Goal: Information Seeking & Learning: Learn about a topic

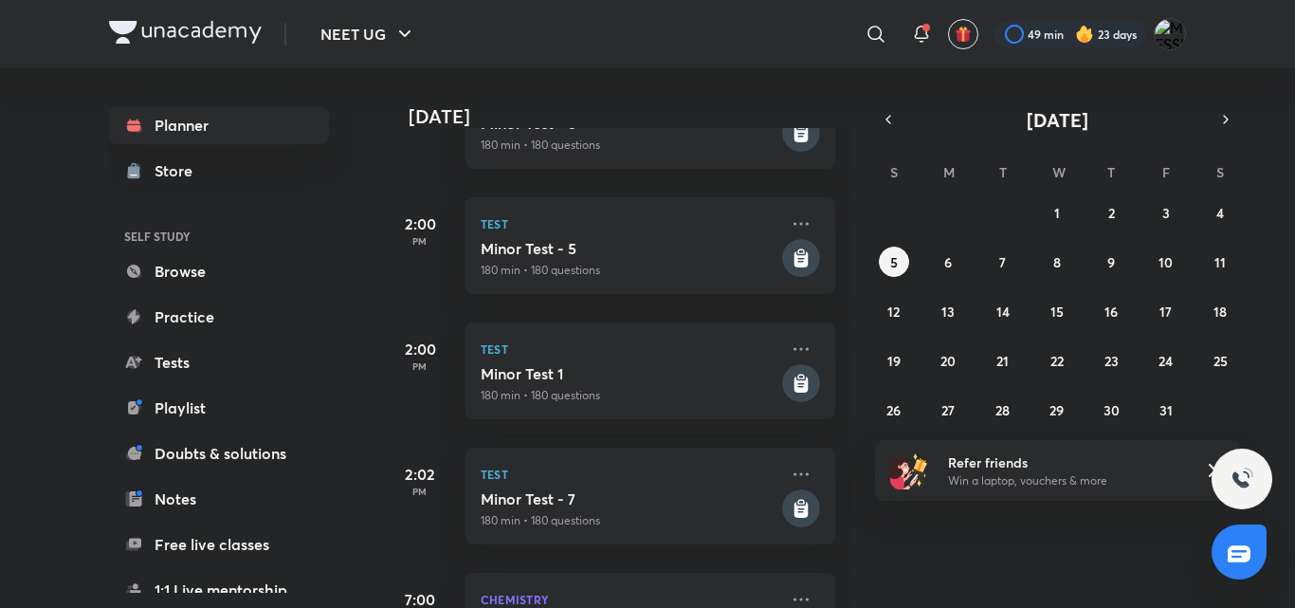
scroll to position [798, 0]
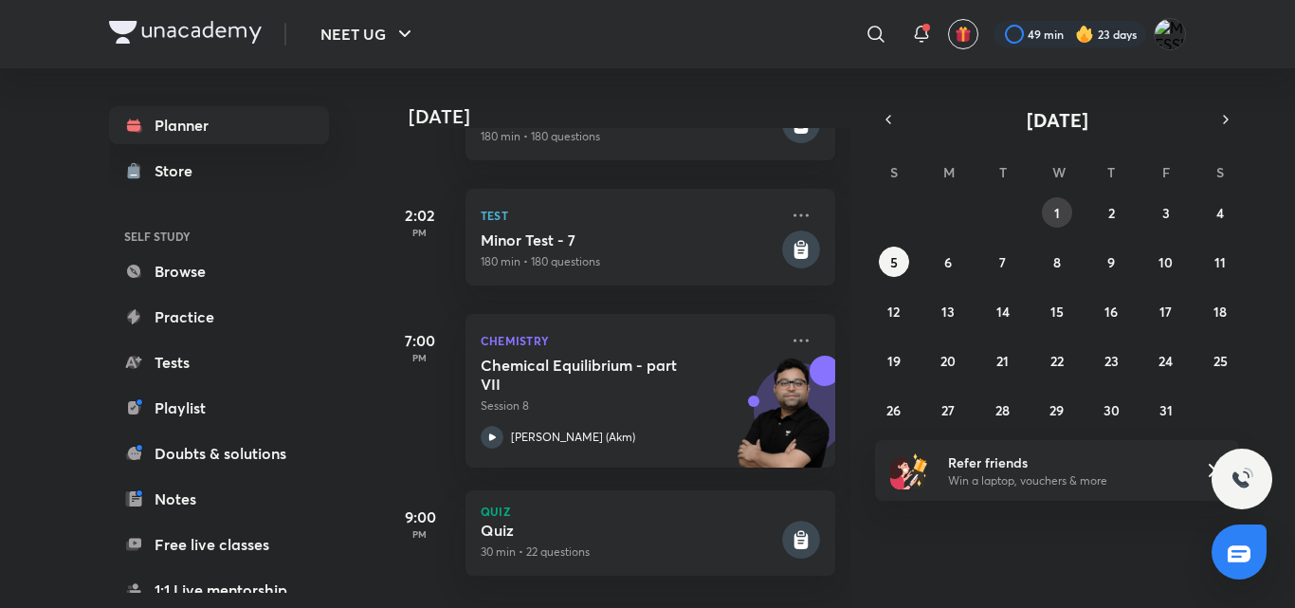
click at [1061, 211] on button "1" at bounding box center [1057, 212] width 30 height 30
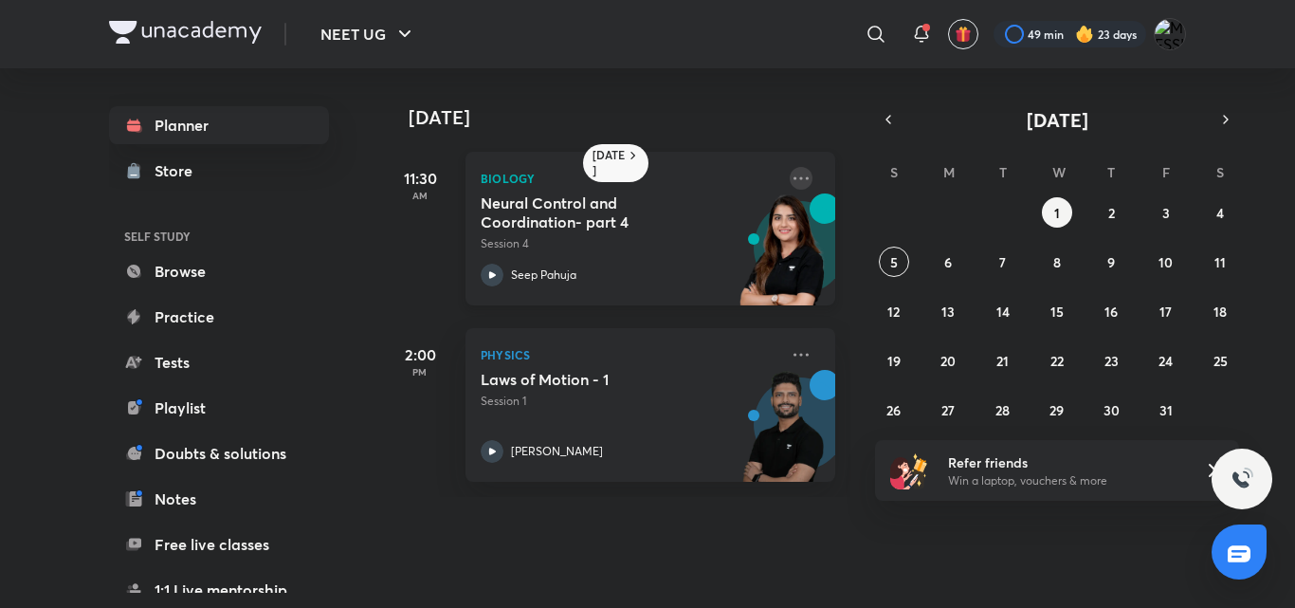
click at [790, 182] on icon at bounding box center [801, 178] width 23 height 23
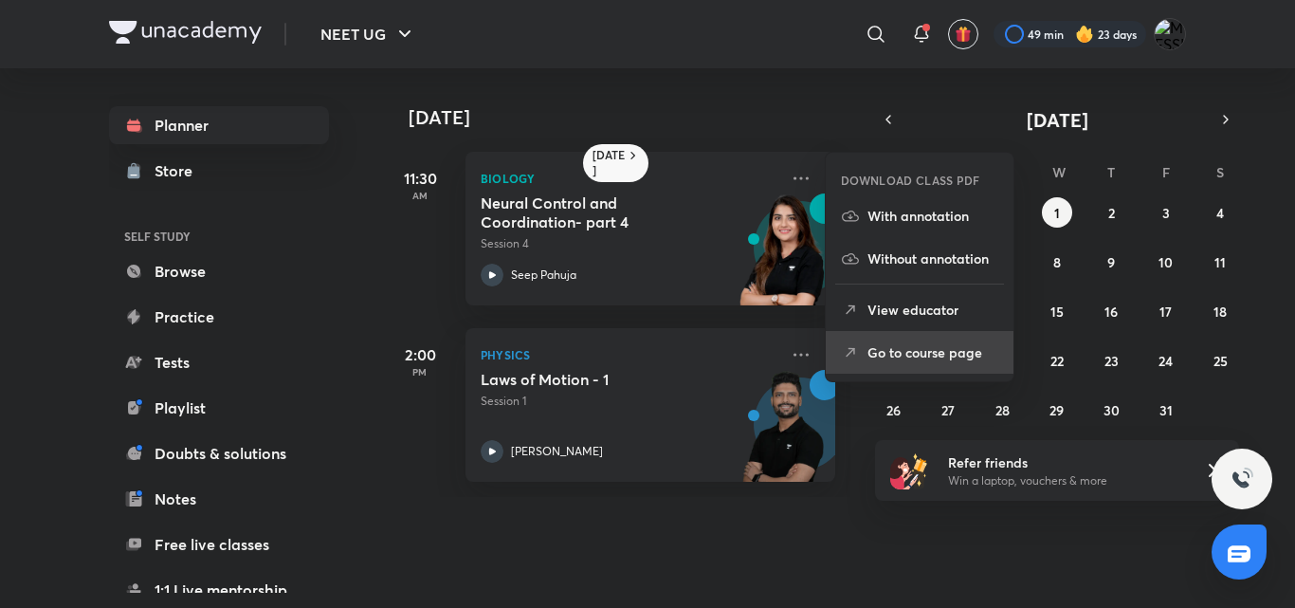
click at [864, 354] on li "Go to course page" at bounding box center [920, 352] width 188 height 43
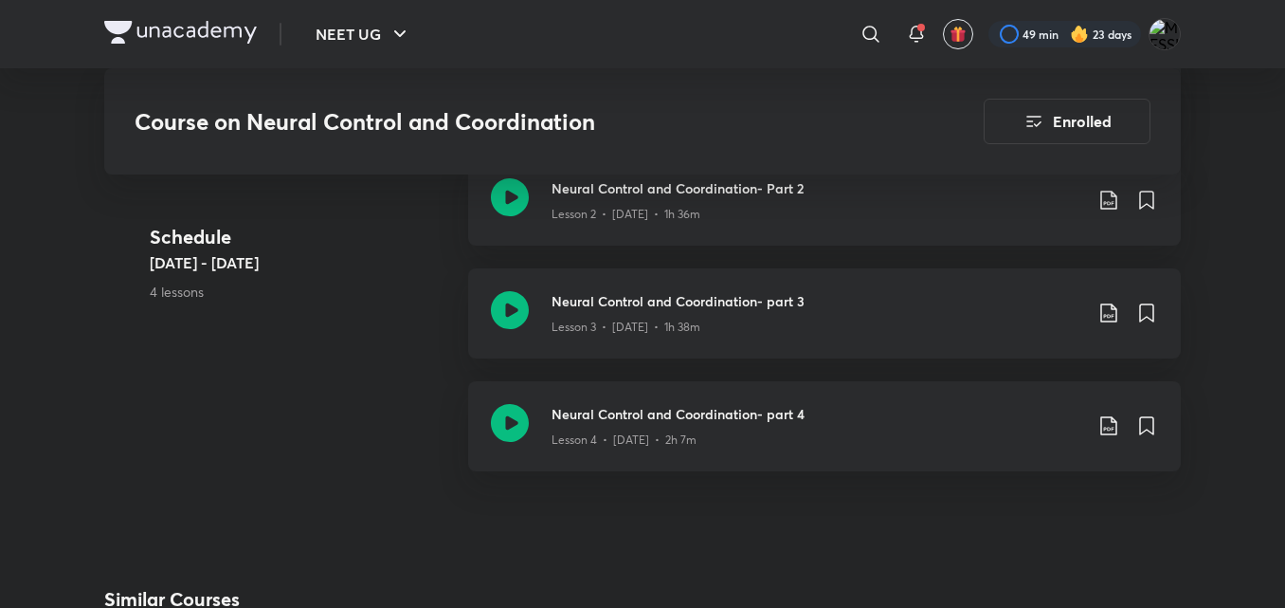
scroll to position [1263, 0]
click at [1107, 319] on icon at bounding box center [1109, 311] width 23 height 23
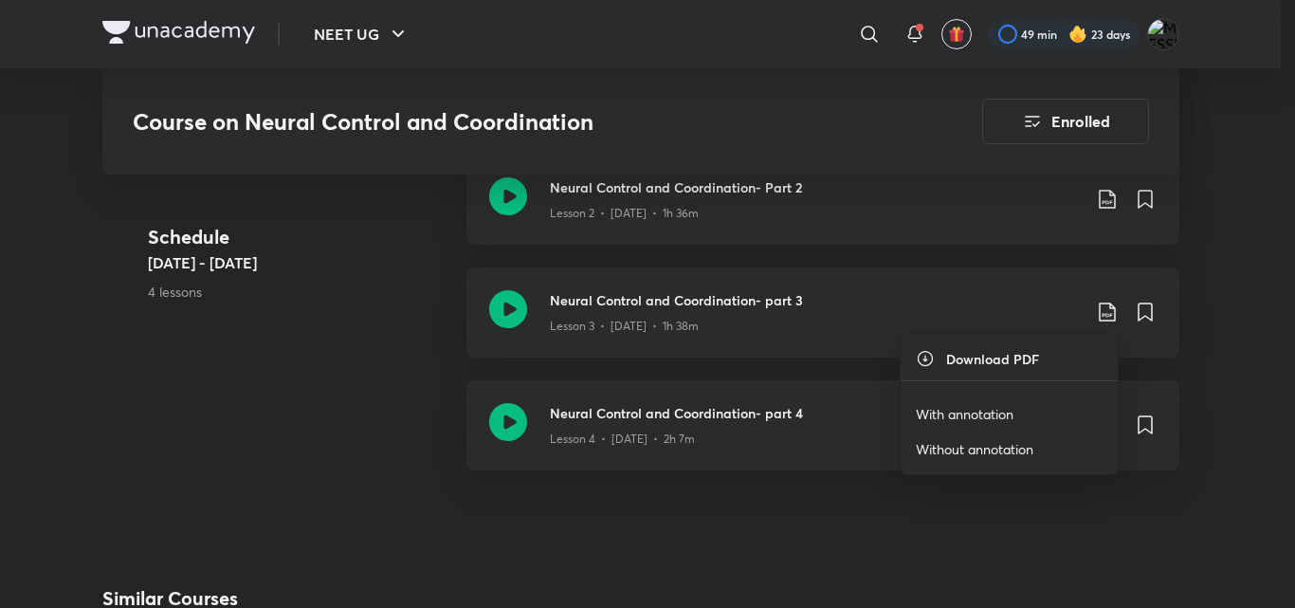
click at [1003, 407] on p "With annotation" at bounding box center [965, 414] width 98 height 20
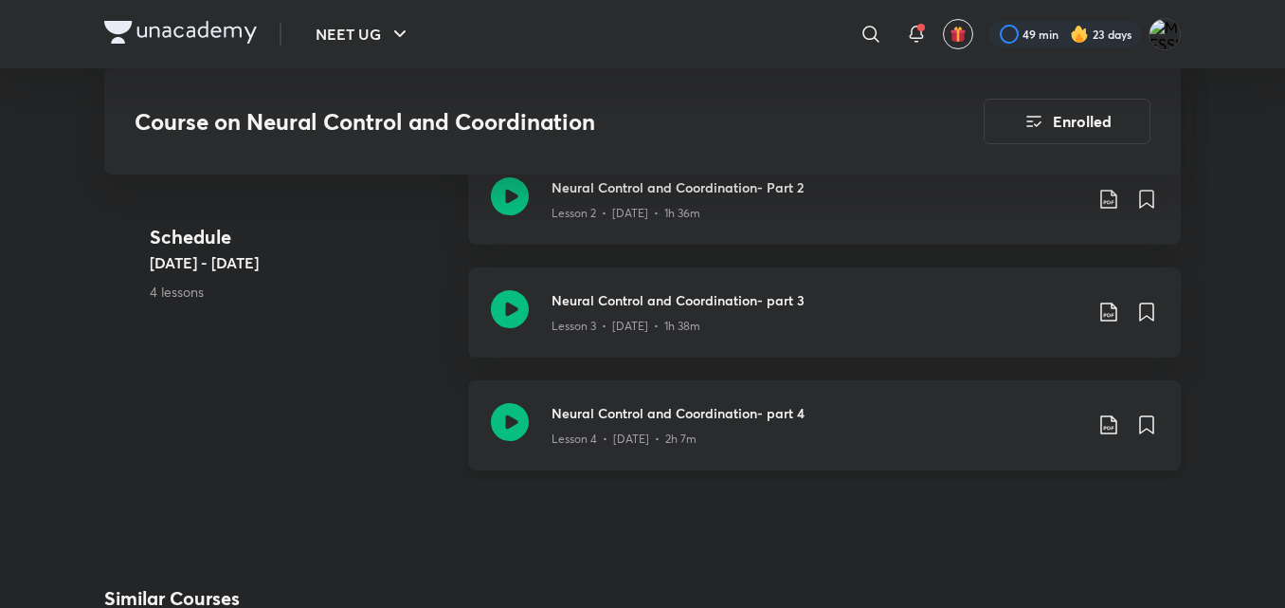
click at [1103, 423] on icon at bounding box center [1109, 424] width 23 height 23
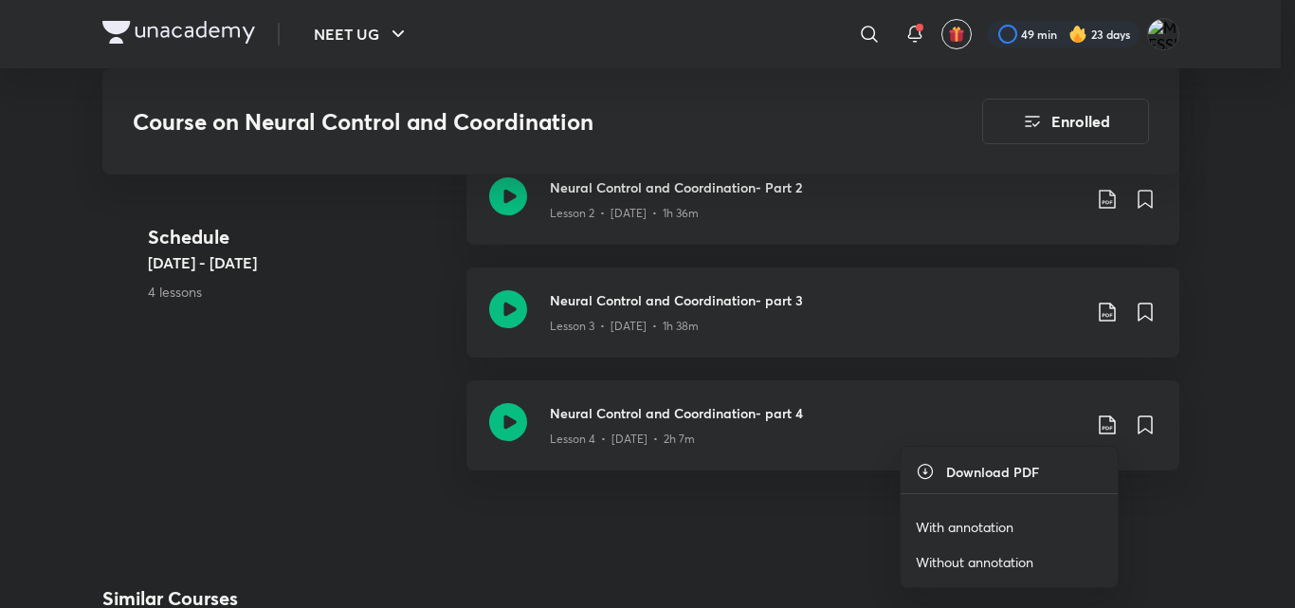
click at [970, 518] on p "With annotation" at bounding box center [965, 527] width 98 height 20
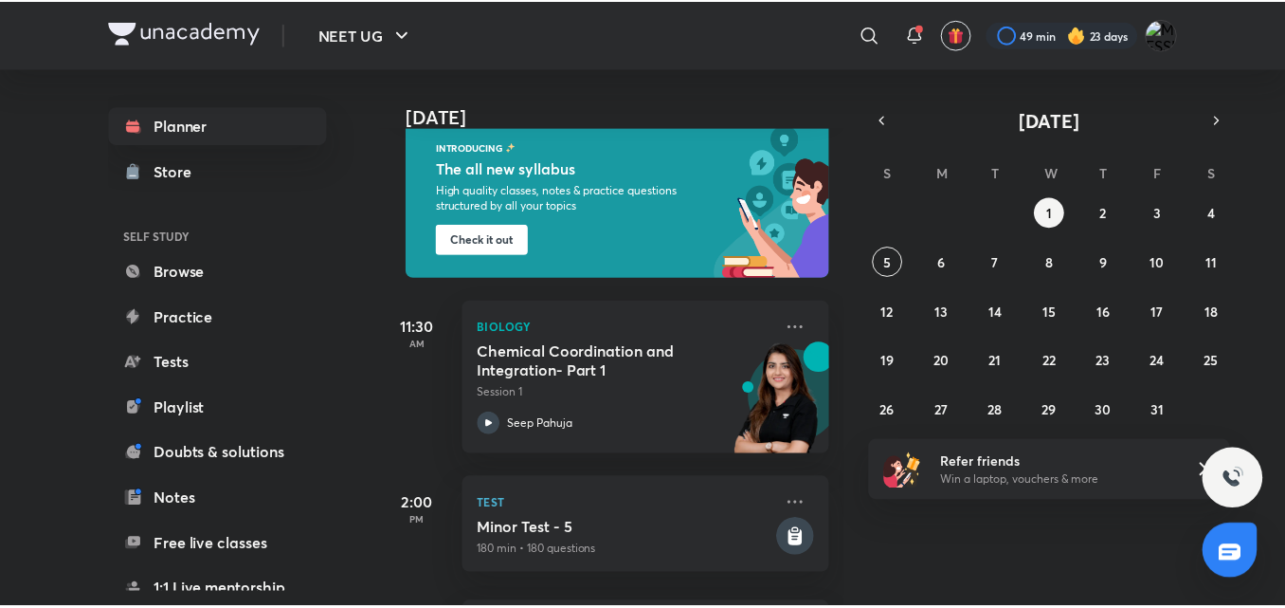
scroll to position [121, 0]
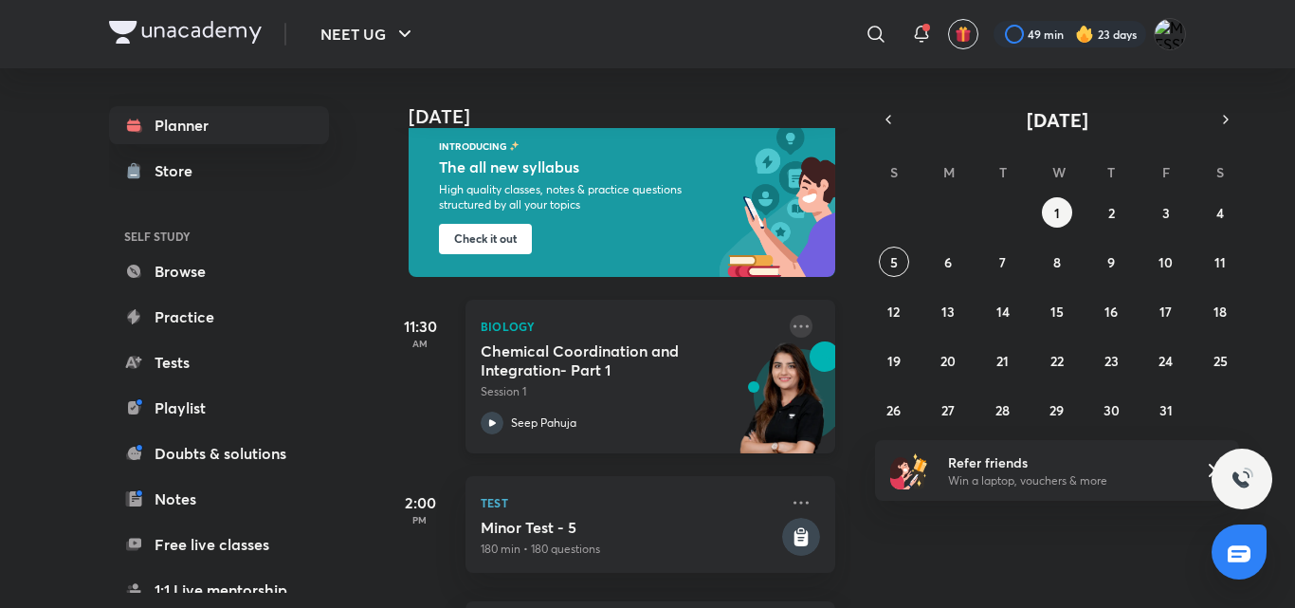
click at [790, 331] on icon at bounding box center [801, 326] width 23 height 23
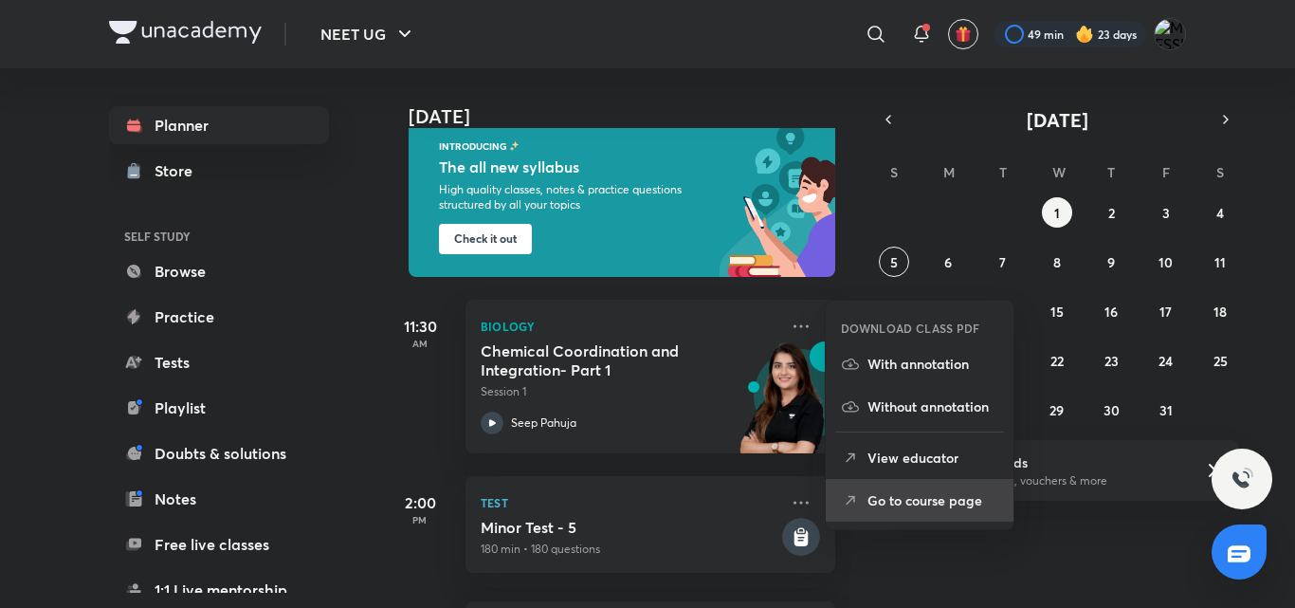
click at [877, 495] on p "Go to course page" at bounding box center [932, 500] width 131 height 20
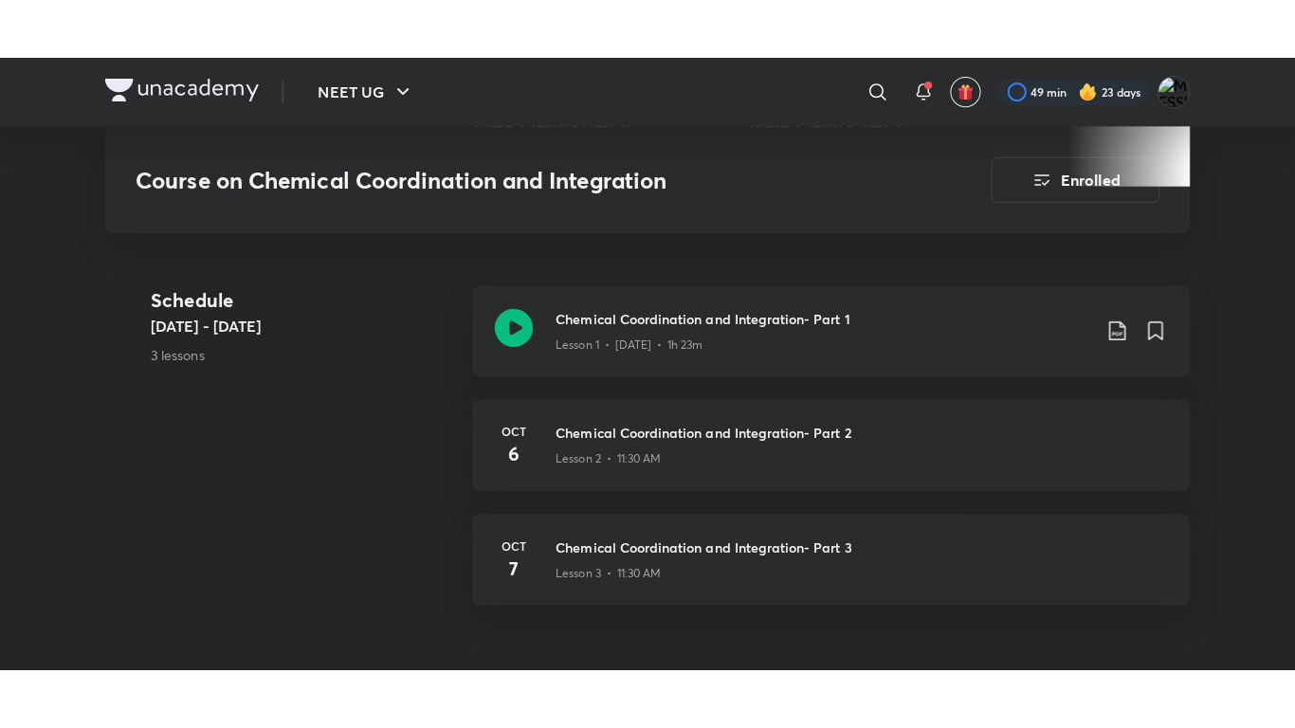
scroll to position [748, 0]
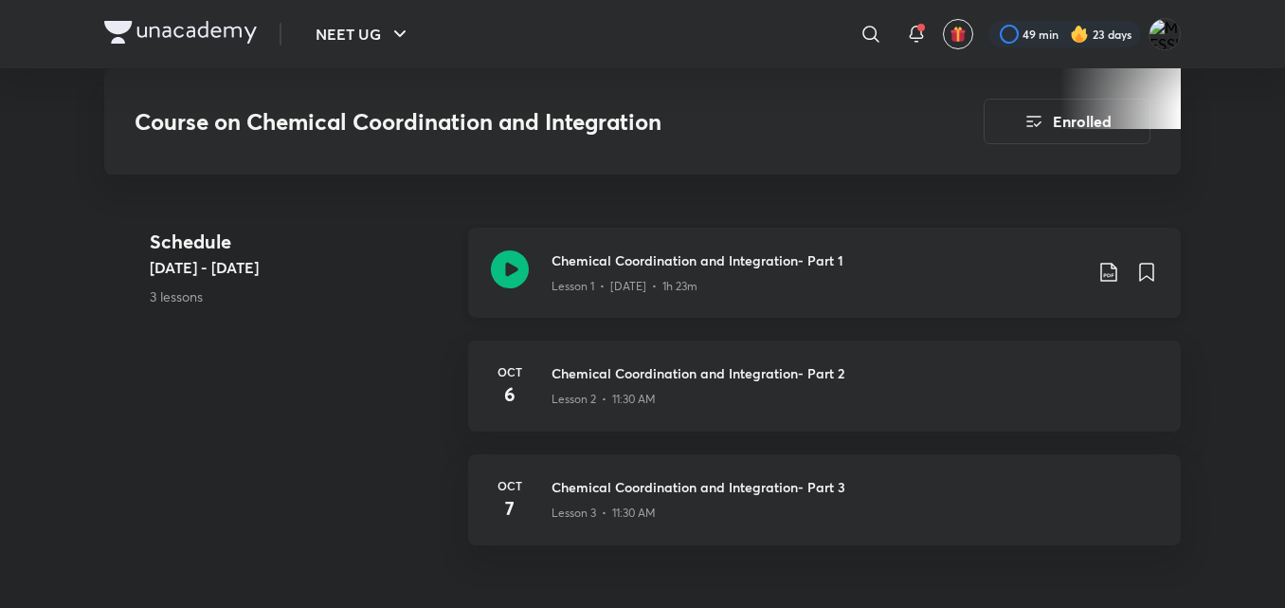
click at [1114, 283] on icon at bounding box center [1109, 272] width 23 height 23
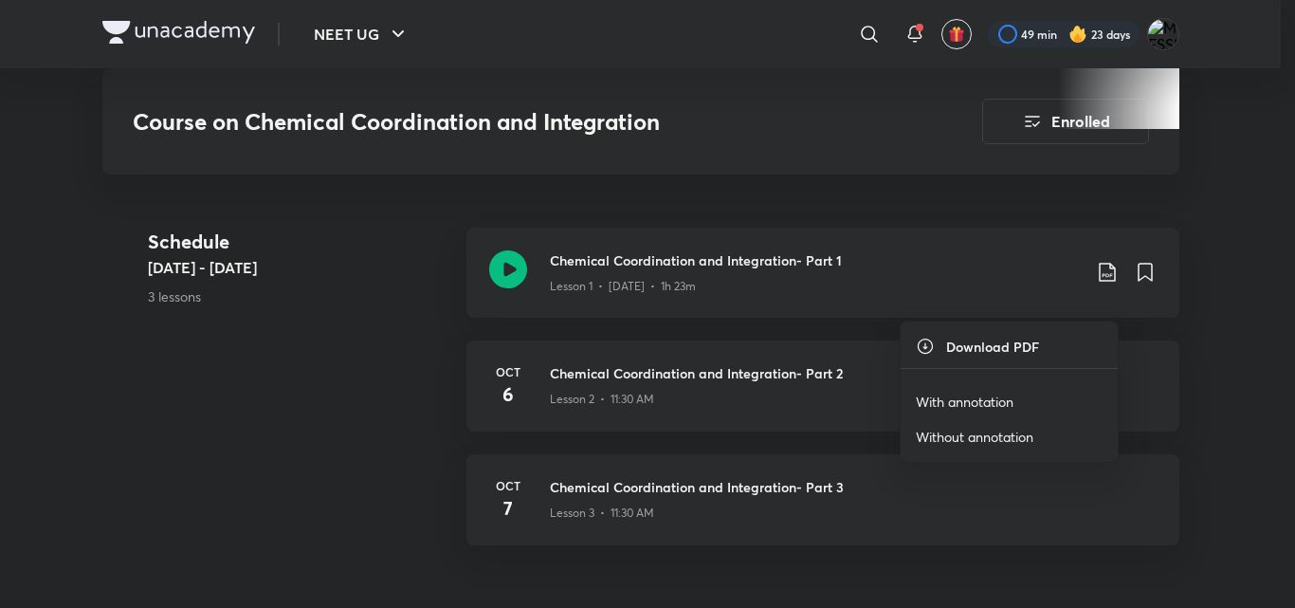
click at [1009, 401] on p "With annotation" at bounding box center [965, 401] width 98 height 20
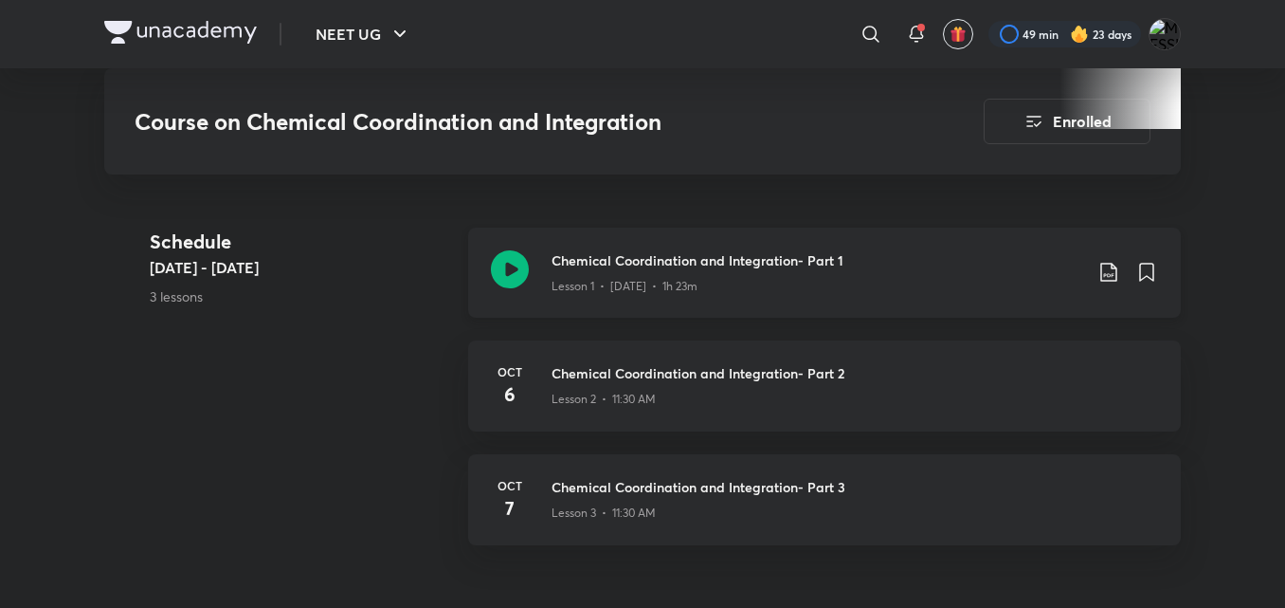
click at [536, 310] on div "Chemical Coordination and Integration- Part 1 Lesson 1 • [DATE] • 1h 23m" at bounding box center [824, 272] width 713 height 90
